Goal: Navigation & Orientation: Find specific page/section

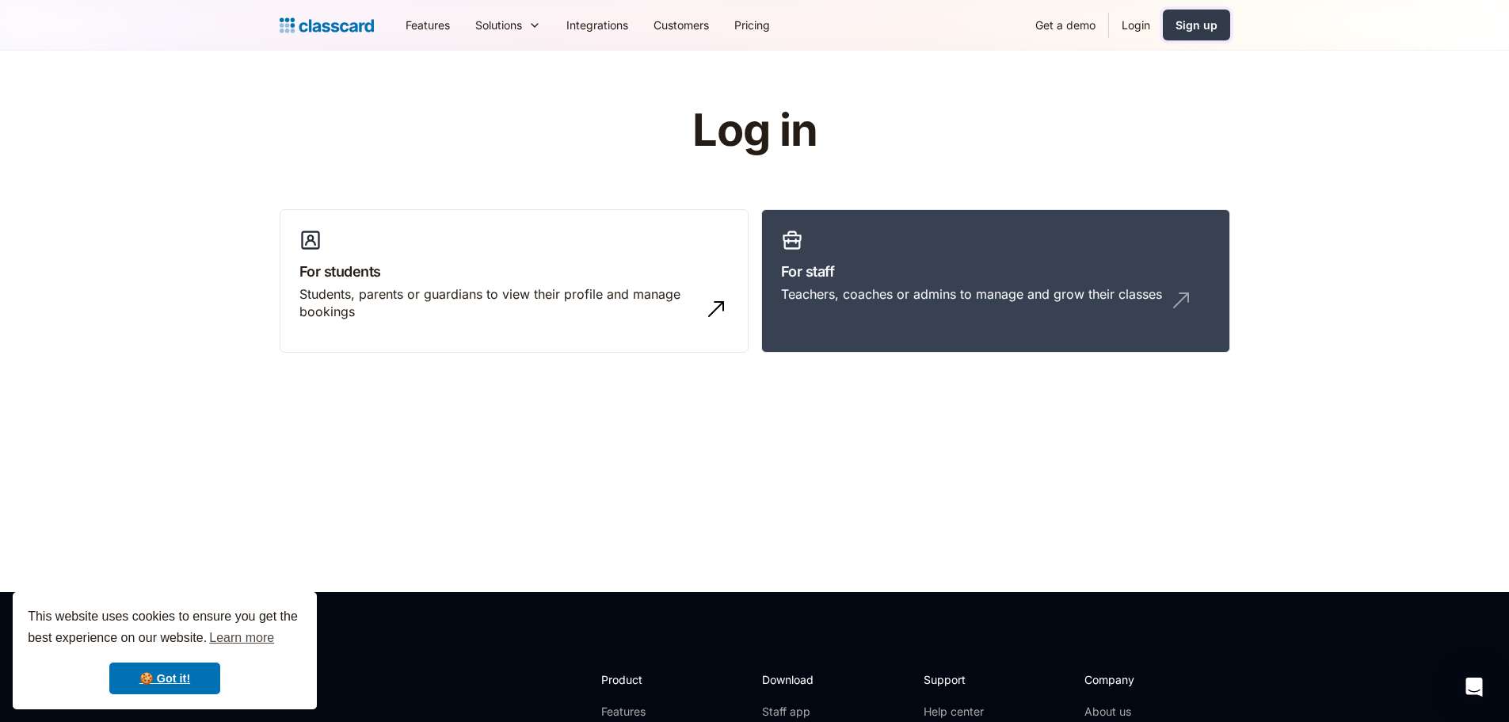
click at [1194, 28] on div "Sign up" at bounding box center [1196, 25] width 42 height 17
click at [1145, 26] on link "Login" at bounding box center [1136, 25] width 54 height 36
click at [1133, 29] on link "Login" at bounding box center [1136, 25] width 54 height 36
click at [957, 283] on link "For staff Teachers, coaches or admins to manage and grow their classes" at bounding box center [995, 281] width 469 height 144
